Goal: Task Accomplishment & Management: Use online tool/utility

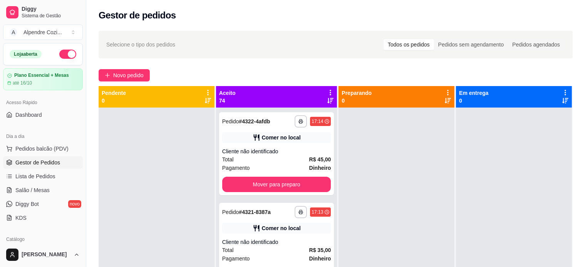
click at [328, 90] on div "Aceito 74" at bounding box center [276, 97] width 121 height 22
click at [327, 90] on icon at bounding box center [330, 92] width 7 height 7
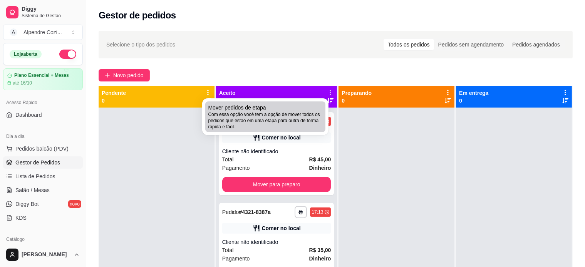
click at [271, 112] on span "Com essa opção você tem a opção de mover todos os pedidos que estão em uma etap…" at bounding box center [265, 121] width 114 height 18
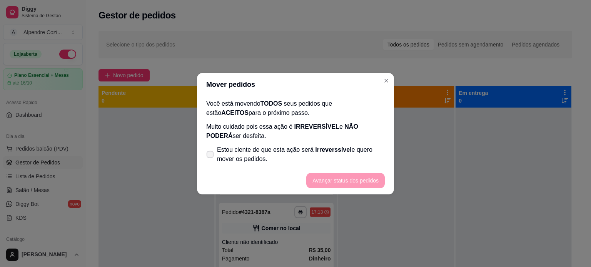
click at [256, 151] on span "Estou ciente de que esta ação será irreverssível e quero mover os pedidos." at bounding box center [301, 154] width 168 height 18
click at [211, 156] on input "Estou ciente de que esta ação será irreverssível e quero mover os pedidos." at bounding box center [208, 158] width 5 height 5
checkbox input "true"
click at [364, 181] on button "Avançar status dos pedidos" at bounding box center [345, 180] width 78 height 15
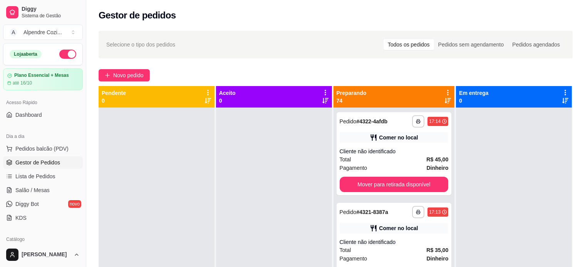
click at [324, 92] on icon at bounding box center [325, 92] width 7 height 7
click at [436, 92] on div "Preparando 74" at bounding box center [393, 96] width 115 height 15
click at [444, 92] on icon at bounding box center [447, 92] width 7 height 7
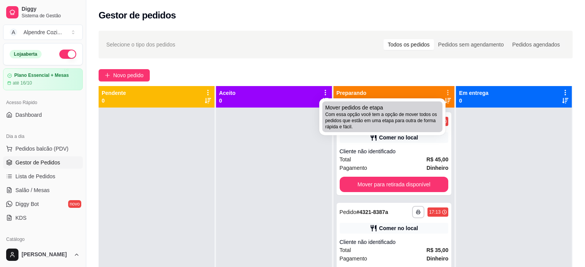
click at [377, 116] on span "Com essa opção você tem a opção de mover todos os pedidos que estão em uma etap…" at bounding box center [382, 121] width 114 height 18
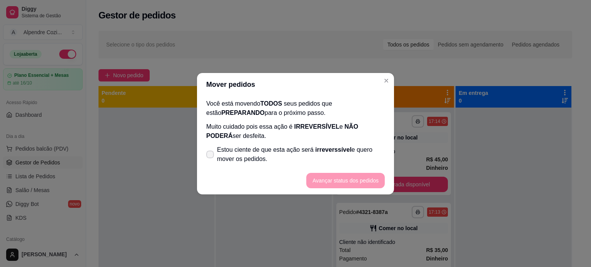
click at [247, 153] on span "Estou ciente de que esta ação será irreverssível e quero mover os pedidos." at bounding box center [301, 154] width 168 height 18
click at [211, 156] on input "Estou ciente de que esta ação será irreverssível e quero mover os pedidos." at bounding box center [208, 158] width 5 height 5
checkbox input "true"
click at [328, 178] on button "Avançar status dos pedidos" at bounding box center [345, 180] width 78 height 15
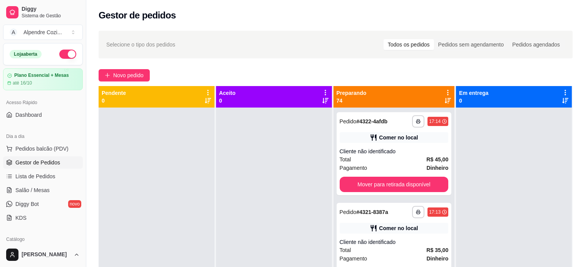
click at [424, 77] on div "Novo pedido" at bounding box center [336, 75] width 474 height 12
